Goal: Transaction & Acquisition: Purchase product/service

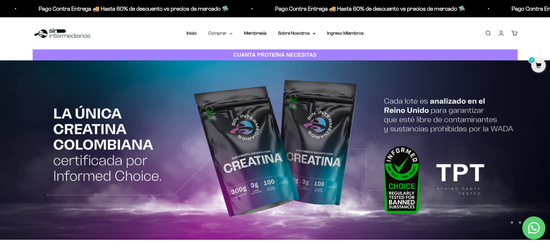
click at [227, 34] on summary "Comprar" at bounding box center [220, 33] width 24 height 8
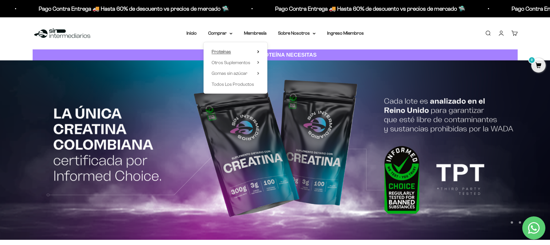
click at [228, 49] on span "Proteínas" at bounding box center [221, 51] width 19 height 5
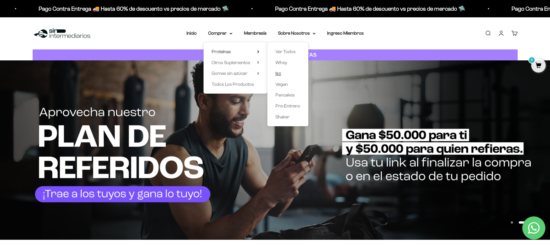
click at [279, 73] on span "Iso" at bounding box center [279, 73] width 6 height 5
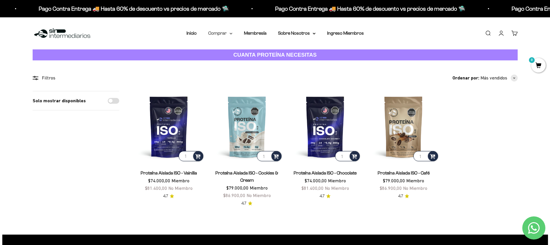
click at [222, 32] on summary "Comprar" at bounding box center [220, 33] width 24 height 8
click at [259, 52] on icon at bounding box center [258, 51] width 2 height 3
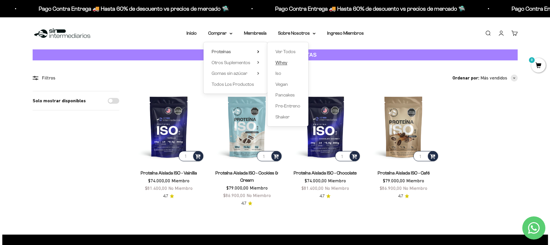
click at [287, 63] on span "Whey" at bounding box center [282, 62] width 12 height 5
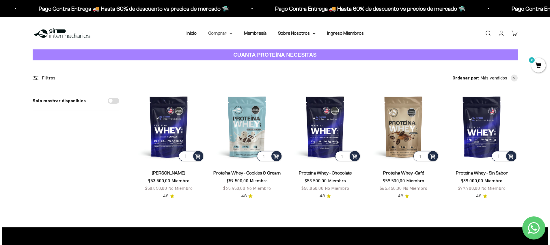
click at [232, 34] on icon at bounding box center [231, 34] width 3 height 2
click at [227, 51] on span "Proteínas" at bounding box center [221, 51] width 19 height 5
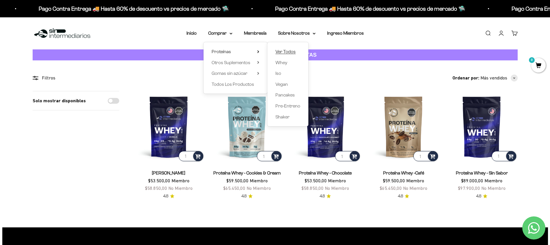
click at [291, 51] on span "Ver Todos" at bounding box center [286, 51] width 20 height 5
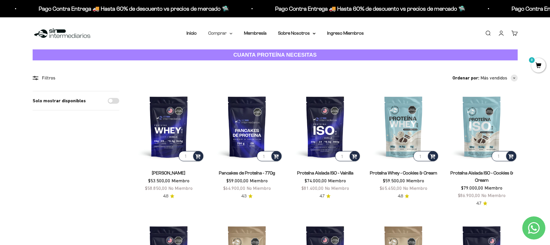
click at [228, 34] on summary "Comprar" at bounding box center [220, 33] width 24 height 8
click at [260, 51] on div "Proteínas Ver Todos Whey Iso Vegan Shaker" at bounding box center [236, 67] width 64 height 51
click at [259, 51] on icon at bounding box center [258, 52] width 1 height 2
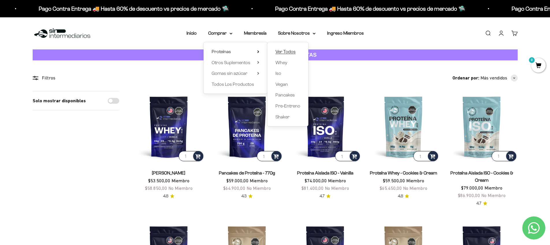
click at [286, 49] on span "Ver Todos" at bounding box center [286, 51] width 20 height 5
